Goal: Information Seeking & Learning: Learn about a topic

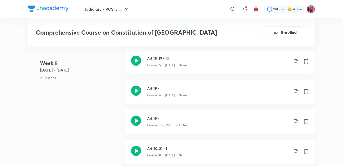
scroll to position [1549, 0]
